Goal: Navigation & Orientation: Find specific page/section

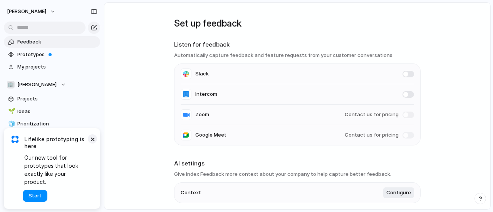
click at [92, 144] on button "×" at bounding box center [92, 139] width 9 height 9
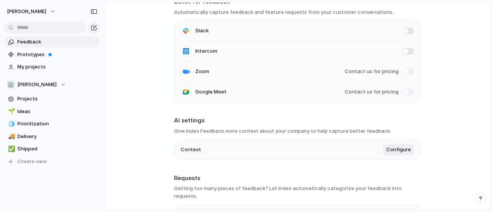
scroll to position [42, 0]
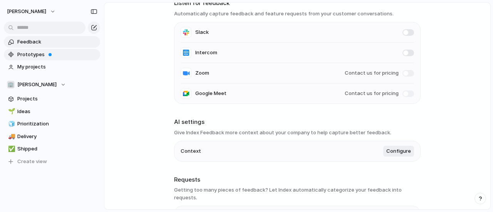
click at [36, 57] on span "Prototypes" at bounding box center [57, 55] width 80 height 8
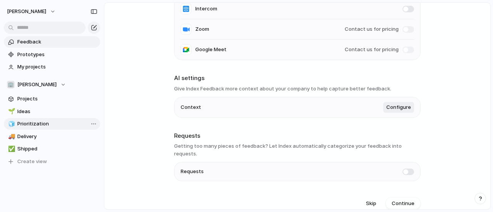
click at [24, 126] on span "Prioritization" at bounding box center [57, 124] width 80 height 8
